Goal: Information Seeking & Learning: Learn about a topic

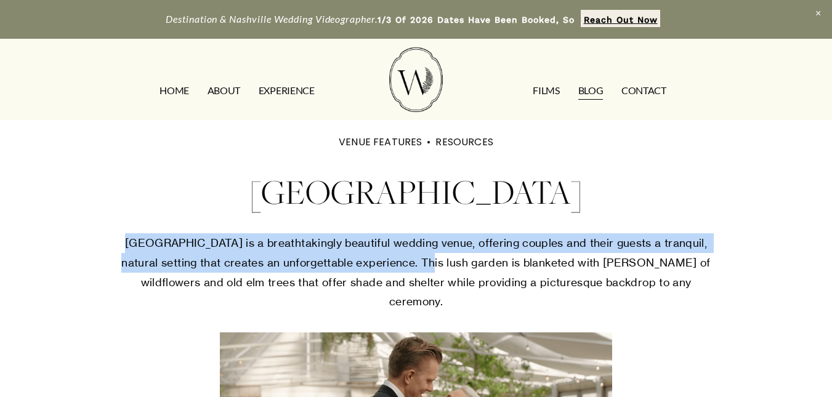
drag, startPoint x: 129, startPoint y: 243, endPoint x: 444, endPoint y: 267, distance: 316.2
click at [444, 267] on p "[GEOGRAPHIC_DATA] is a breathtakingly beautiful wedding venue, offering couples…" at bounding box center [415, 272] width 599 height 78
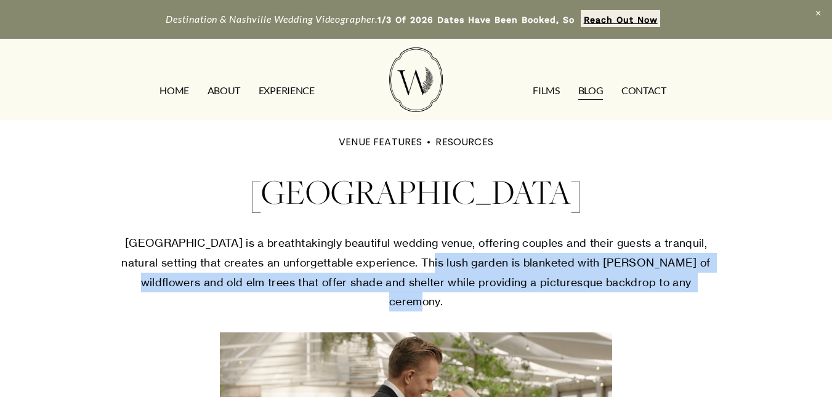
drag, startPoint x: 444, startPoint y: 267, endPoint x: 501, endPoint y: 298, distance: 64.5
click at [501, 298] on p "[GEOGRAPHIC_DATA] is a breathtakingly beautiful wedding venue, offering couples…" at bounding box center [415, 272] width 599 height 78
drag, startPoint x: 440, startPoint y: 263, endPoint x: 477, endPoint y: 301, distance: 53.5
click at [477, 301] on p "[GEOGRAPHIC_DATA] is a breathtakingly beautiful wedding venue, offering couples…" at bounding box center [415, 272] width 599 height 78
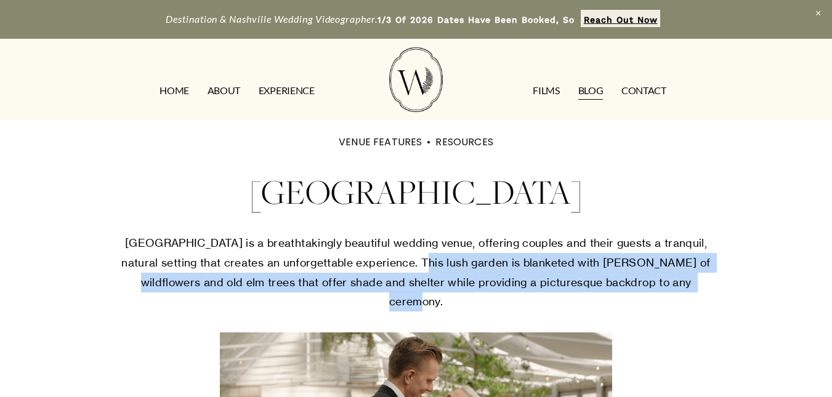
click at [477, 301] on p "[GEOGRAPHIC_DATA] is a breathtakingly beautiful wedding venue, offering couples…" at bounding box center [415, 272] width 599 height 78
drag, startPoint x: 440, startPoint y: 262, endPoint x: 487, endPoint y: 294, distance: 57.2
click at [487, 294] on p "[GEOGRAPHIC_DATA] is a breathtakingly beautiful wedding venue, offering couples…" at bounding box center [415, 272] width 599 height 78
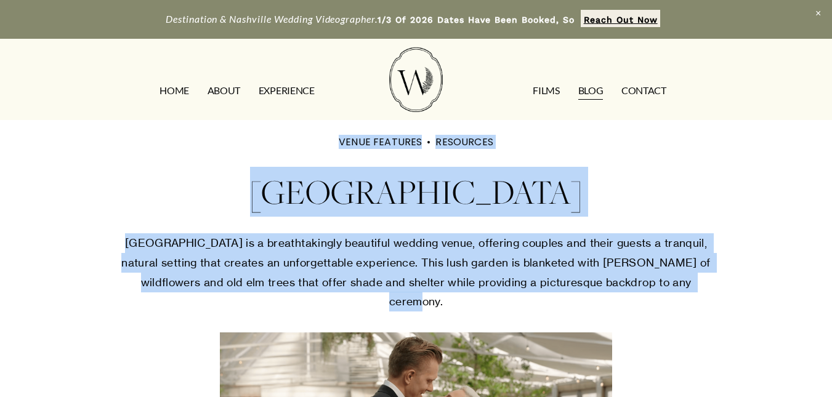
drag, startPoint x: 444, startPoint y: 304, endPoint x: 110, endPoint y: 205, distance: 348.5
drag, startPoint x: 110, startPoint y: 205, endPoint x: 170, endPoint y: 211, distance: 60.6
click at [170, 211] on h1 "[GEOGRAPHIC_DATA]" at bounding box center [415, 192] width 599 height 50
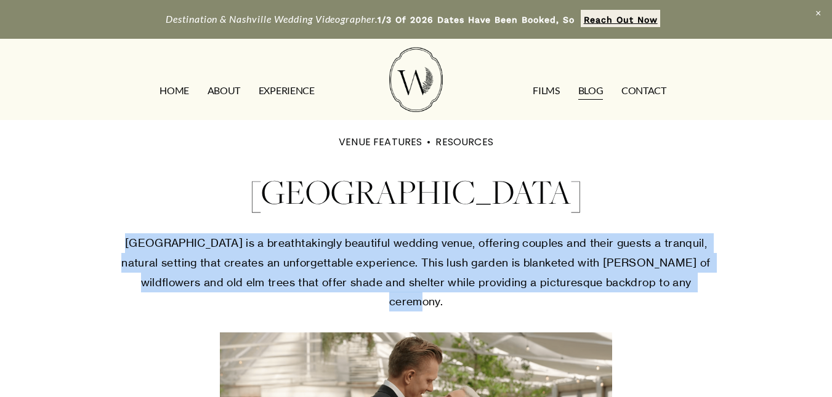
drag, startPoint x: 125, startPoint y: 246, endPoint x: 444, endPoint y: 297, distance: 323.0
click at [444, 297] on p "[GEOGRAPHIC_DATA] is a breathtakingly beautiful wedding venue, offering couples…" at bounding box center [415, 272] width 599 height 78
drag, startPoint x: 444, startPoint y: 297, endPoint x: 471, endPoint y: 305, distance: 28.2
click at [471, 305] on p "[GEOGRAPHIC_DATA] is a breathtakingly beautiful wedding venue, offering couples…" at bounding box center [415, 272] width 599 height 78
drag, startPoint x: 453, startPoint y: 304, endPoint x: 117, endPoint y: 229, distance: 343.7
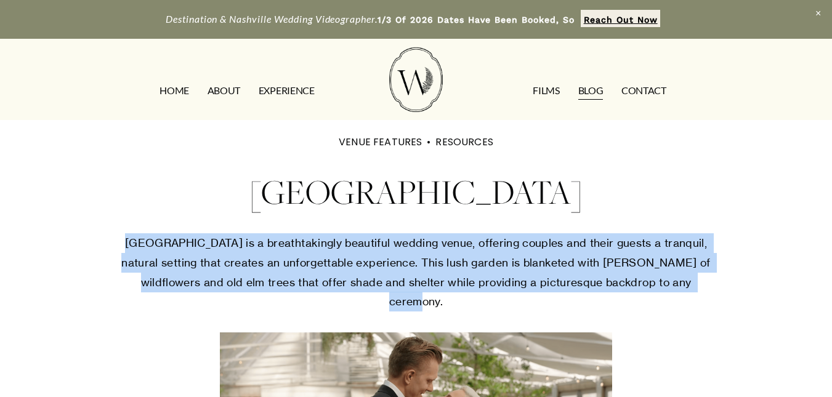
drag, startPoint x: 117, startPoint y: 229, endPoint x: 115, endPoint y: 259, distance: 30.2
click at [115, 259] on div "[GEOGRAPHIC_DATA] is a breathtakingly beautiful wedding venue, offering couples…" at bounding box center [416, 277] width 620 height 89
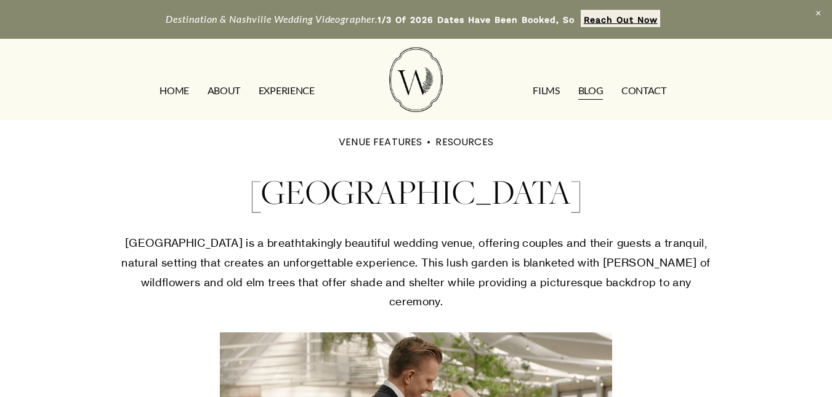
drag, startPoint x: 268, startPoint y: 189, endPoint x: 565, endPoint y: 214, distance: 298.4
click at [565, 214] on h1 "[GEOGRAPHIC_DATA]" at bounding box center [415, 192] width 599 height 50
click at [446, 291] on p "[GEOGRAPHIC_DATA] is a breathtakingly beautiful wedding venue, offering couples…" at bounding box center [415, 272] width 599 height 78
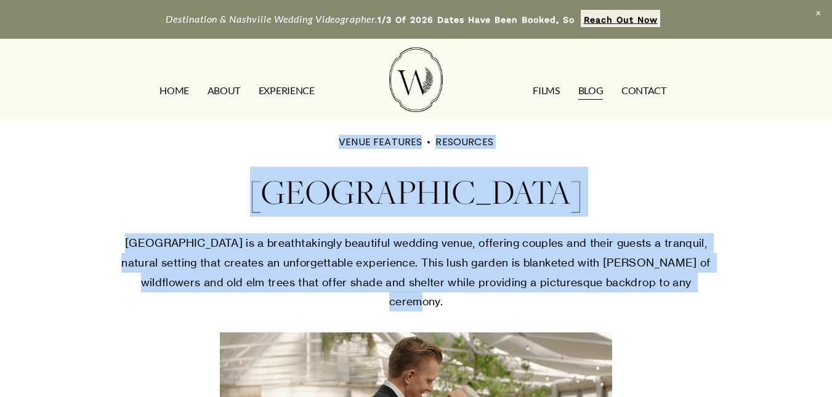
drag, startPoint x: 454, startPoint y: 303, endPoint x: 225, endPoint y: 176, distance: 262.3
click at [225, 176] on h1 "[GEOGRAPHIC_DATA]" at bounding box center [415, 192] width 599 height 50
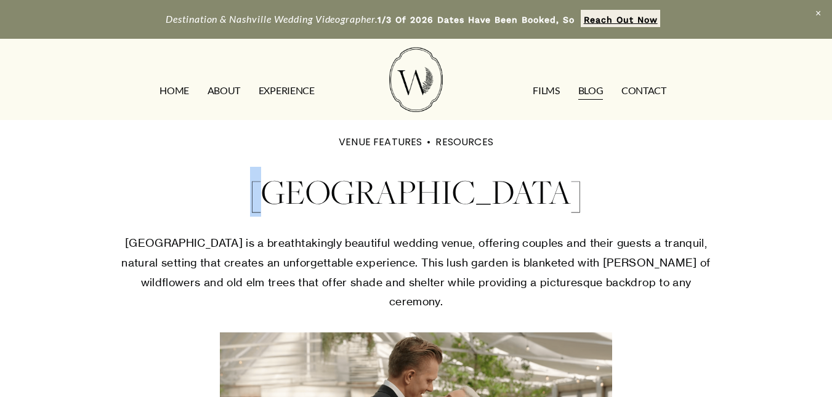
drag, startPoint x: 277, startPoint y: 193, endPoint x: 287, endPoint y: 195, distance: 10.0
click at [287, 195] on h1 "[GEOGRAPHIC_DATA]" at bounding box center [415, 192] width 599 height 50
click at [291, 199] on h1 "[GEOGRAPHIC_DATA]" at bounding box center [415, 192] width 599 height 50
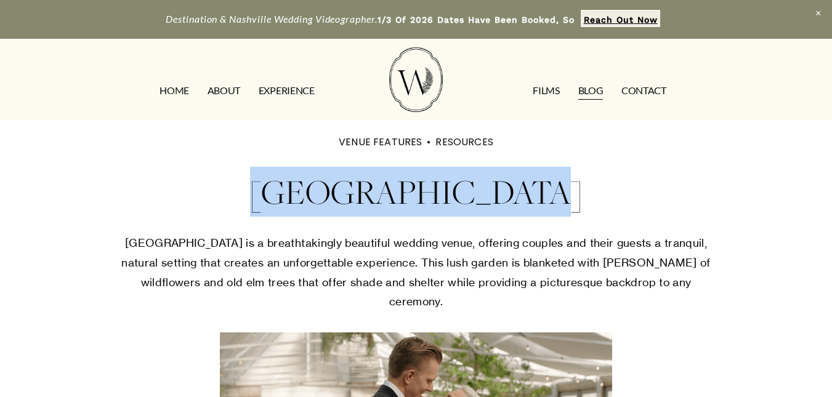
drag, startPoint x: 270, startPoint y: 189, endPoint x: 516, endPoint y: 182, distance: 245.7
click at [516, 182] on h1 "[GEOGRAPHIC_DATA]" at bounding box center [415, 192] width 599 height 50
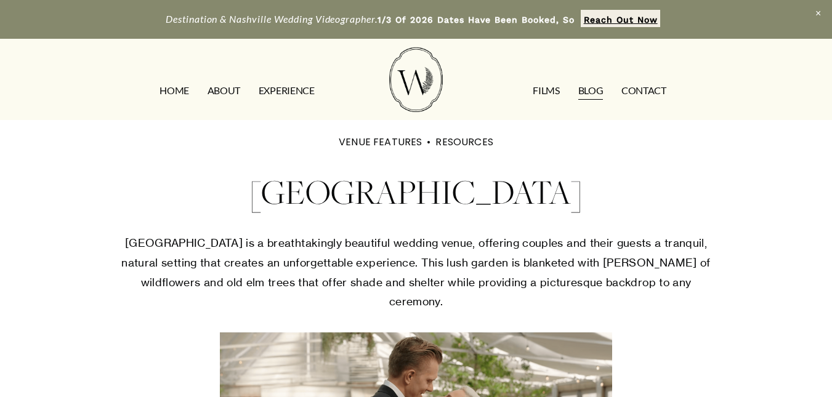
drag, startPoint x: 516, startPoint y: 182, endPoint x: 555, endPoint y: 203, distance: 44.1
click at [555, 203] on h1 "[GEOGRAPHIC_DATA]" at bounding box center [415, 192] width 599 height 50
click at [267, 194] on h1 "[GEOGRAPHIC_DATA]" at bounding box center [415, 192] width 599 height 50
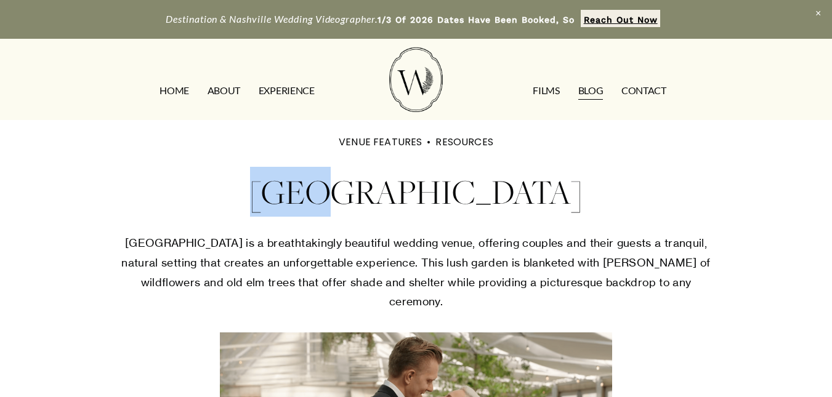
click at [262, 190] on h1 "[GEOGRAPHIC_DATA]" at bounding box center [415, 192] width 599 height 50
drag, startPoint x: 262, startPoint y: 191, endPoint x: 558, endPoint y: 174, distance: 296.6
click at [558, 174] on h1 "[GEOGRAPHIC_DATA]" at bounding box center [415, 192] width 599 height 50
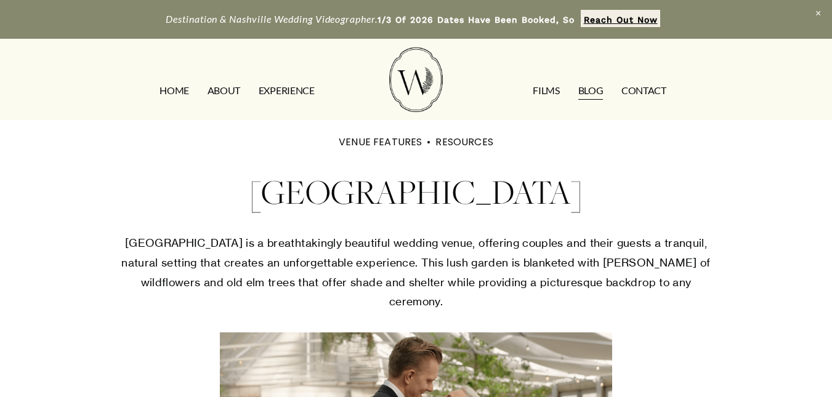
drag, startPoint x: 558, startPoint y: 174, endPoint x: 574, endPoint y: 229, distance: 57.1
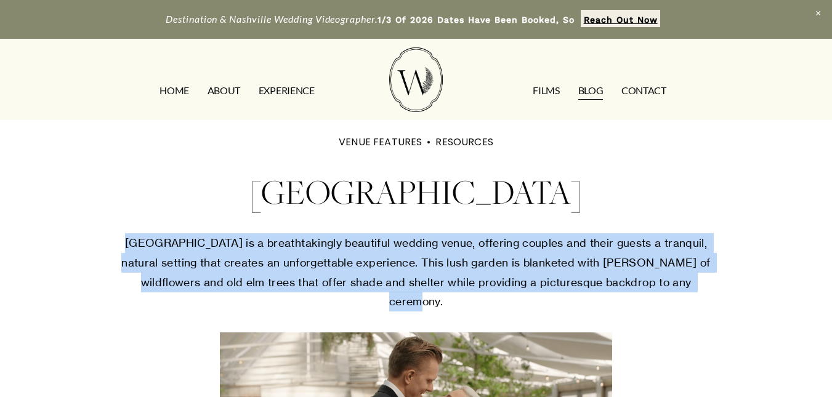
drag, startPoint x: 127, startPoint y: 241, endPoint x: 450, endPoint y: 300, distance: 328.5
click at [450, 300] on p "[GEOGRAPHIC_DATA] is a breathtakingly beautiful wedding venue, offering couples…" at bounding box center [415, 272] width 599 height 78
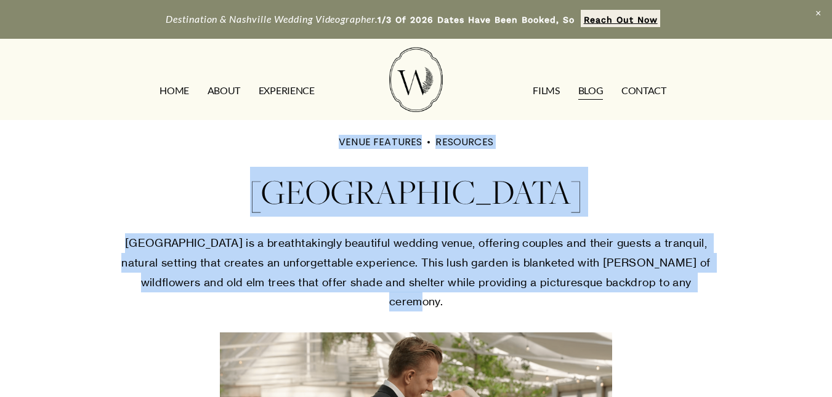
drag, startPoint x: 272, startPoint y: 186, endPoint x: 480, endPoint y: 327, distance: 251.4
drag, startPoint x: 480, startPoint y: 327, endPoint x: 445, endPoint y: 301, distance: 43.1
click at [445, 301] on p "[GEOGRAPHIC_DATA] is a breathtakingly beautiful wedding venue, offering couples…" at bounding box center [415, 272] width 599 height 78
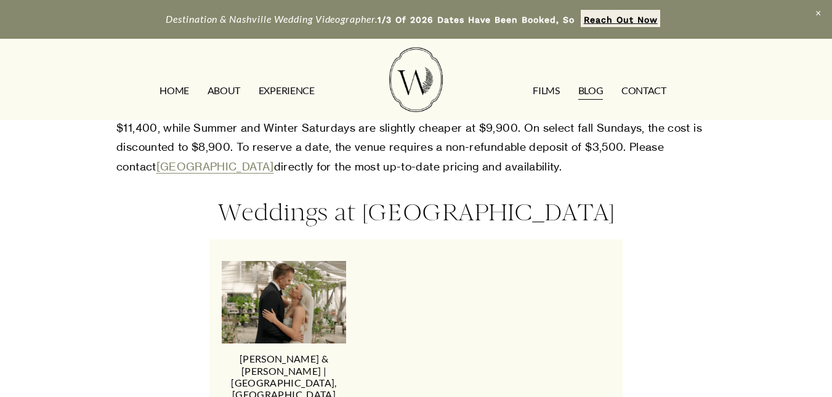
scroll to position [1991, 0]
